Goal: Download file/media

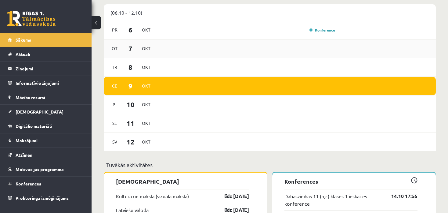
scroll to position [519, 0]
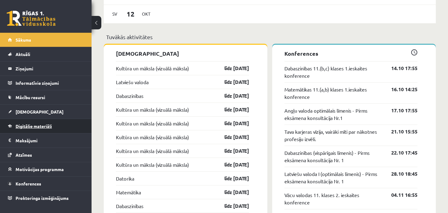
click at [41, 126] on span "Digitālie materiāli" at bounding box center [34, 125] width 36 height 5
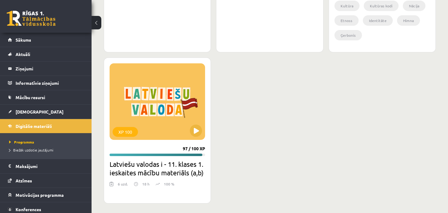
scroll to position [1159, 0]
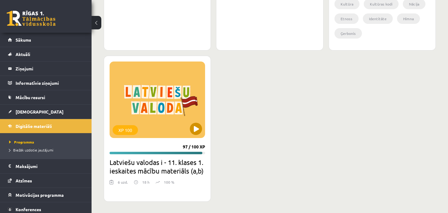
click at [188, 132] on div "XP 100" at bounding box center [158, 99] width 96 height 76
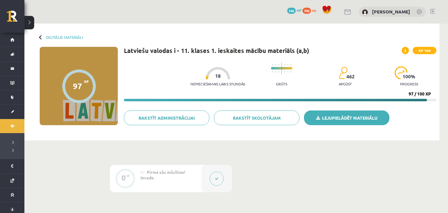
click at [356, 120] on link "Lejupielādēt materiālu" at bounding box center [347, 117] width 86 height 15
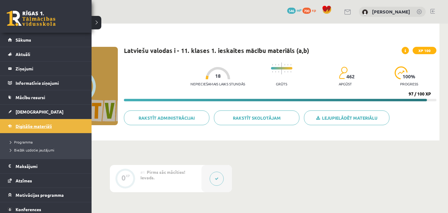
click at [45, 126] on span "Digitālie materiāli" at bounding box center [34, 125] width 36 height 5
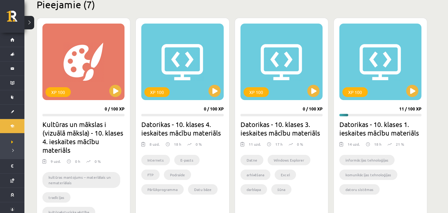
scroll to position [153, 0]
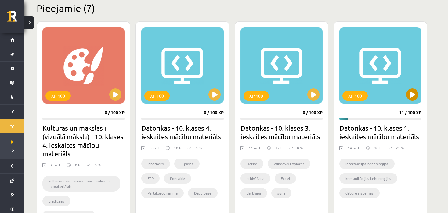
click at [416, 100] on div "XP 100" at bounding box center [381, 65] width 82 height 76
click at [367, 96] on div "XP 100" at bounding box center [355, 96] width 25 height 10
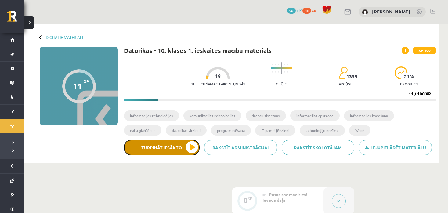
click at [169, 148] on button "Turpināt iesākto" at bounding box center [162, 147] width 76 height 15
